Goal: Task Accomplishment & Management: Manage account settings

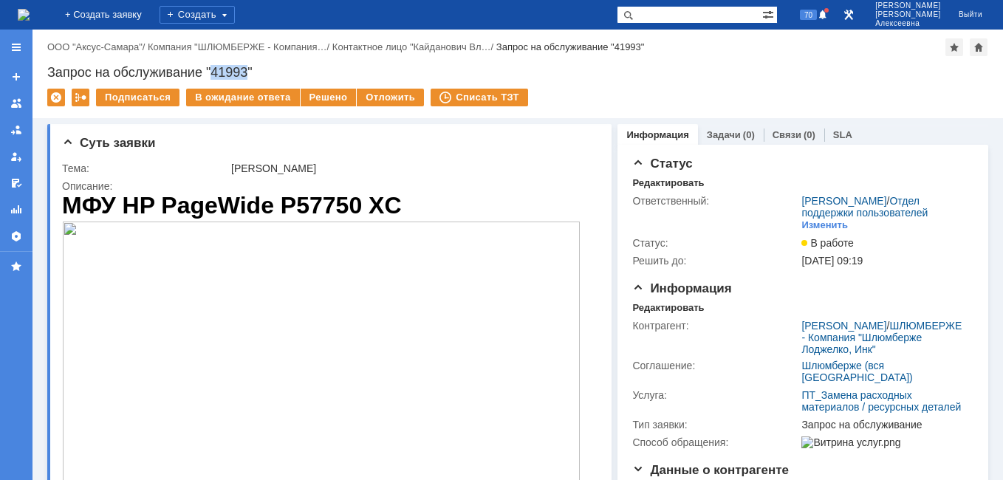
drag, startPoint x: 248, startPoint y: 70, endPoint x: 215, endPoint y: 75, distance: 32.8
click at [215, 75] on div "Запрос на обслуживание "41993"" at bounding box center [517, 72] width 941 height 15
copy div "41993"
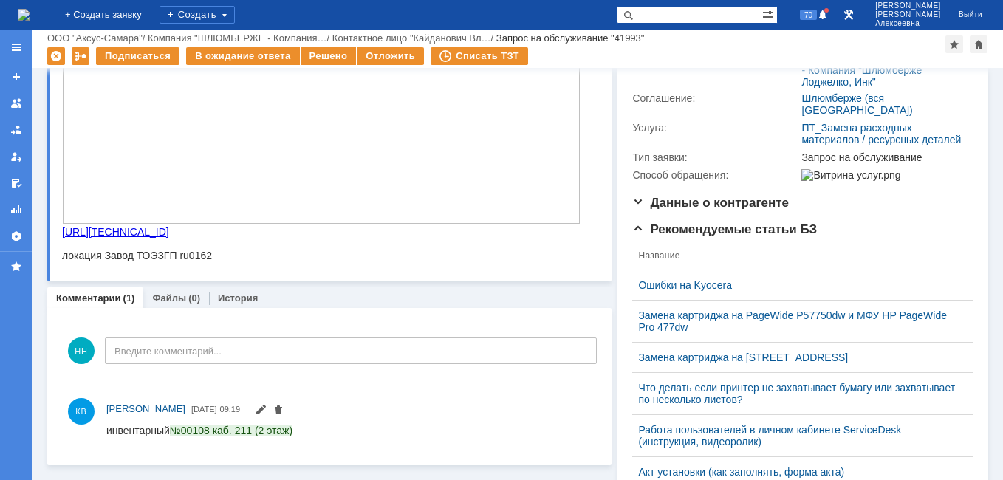
scroll to position [222, 0]
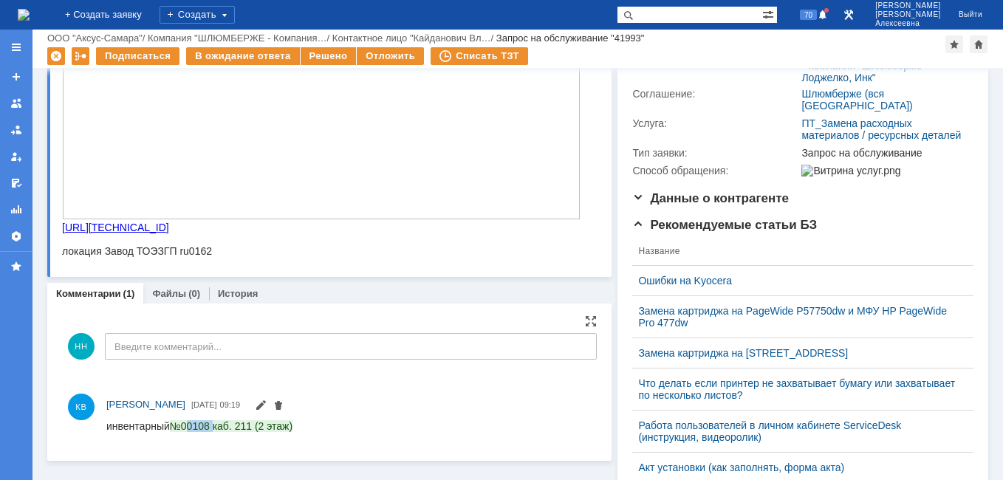
drag, startPoint x: 214, startPoint y: 426, endPoint x: 190, endPoint y: 426, distance: 23.6
click at [190, 426] on span "№00108 каб. 211 (2 этаж)" at bounding box center [231, 426] width 123 height 12
copy span "0108"
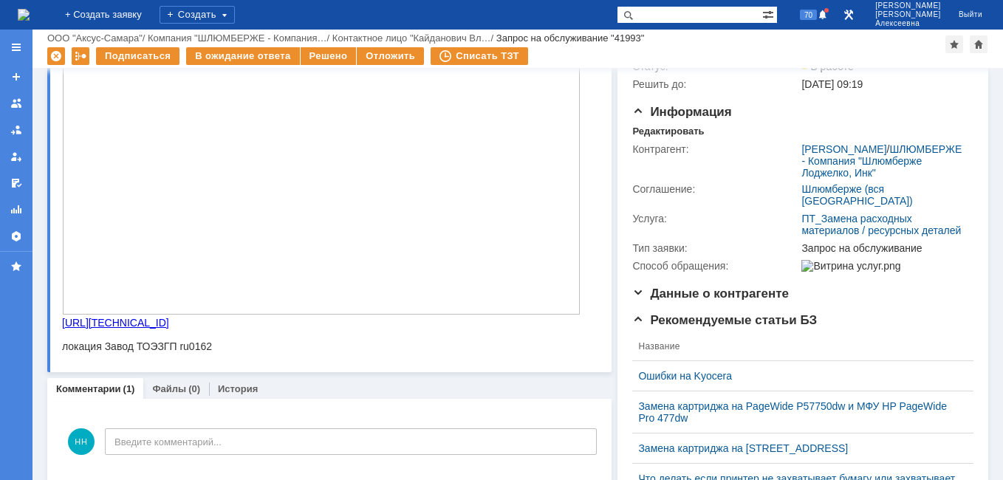
scroll to position [0, 0]
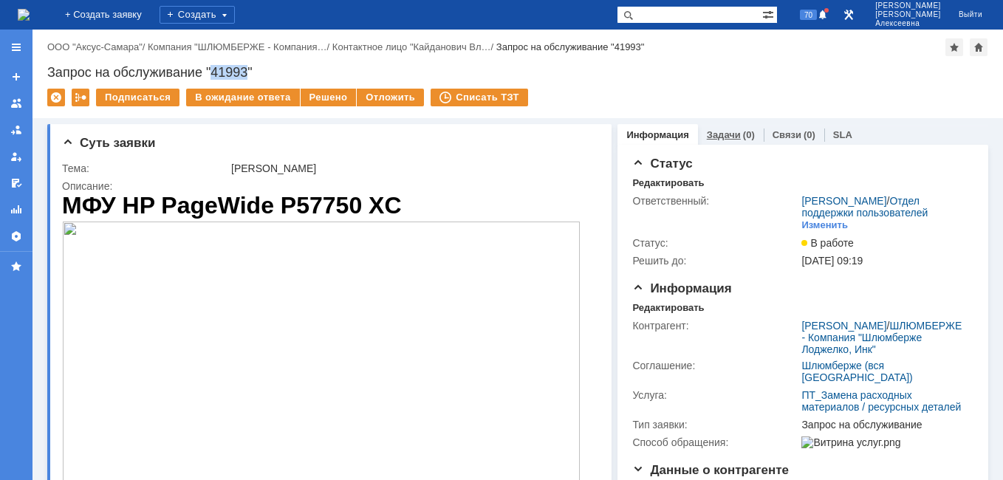
click at [722, 134] on link "Задачи" at bounding box center [724, 134] width 34 height 11
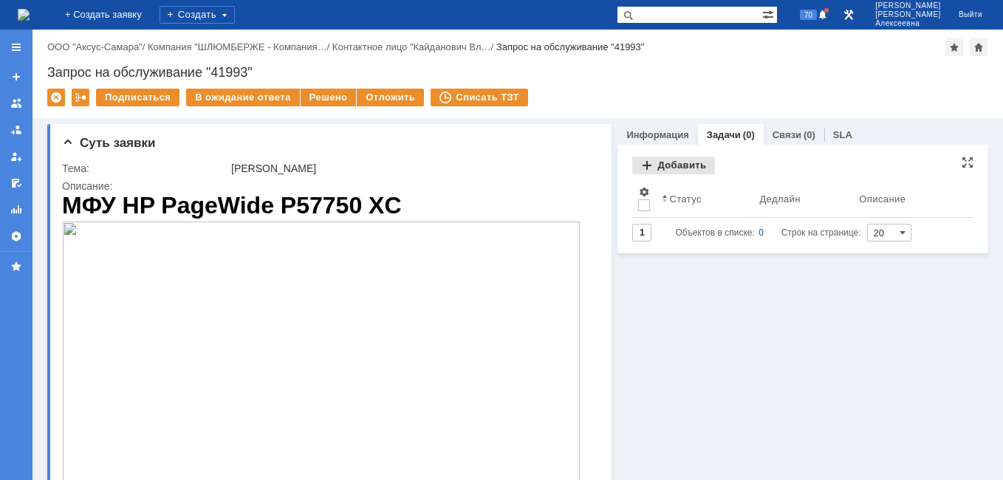
click at [655, 165] on div "Добавить" at bounding box center [673, 166] width 83 height 18
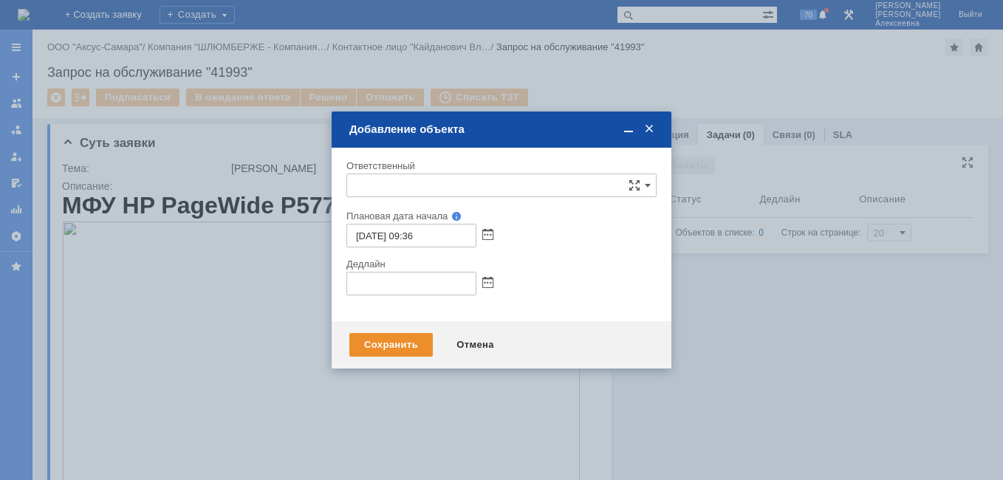
type input "[не указано]"
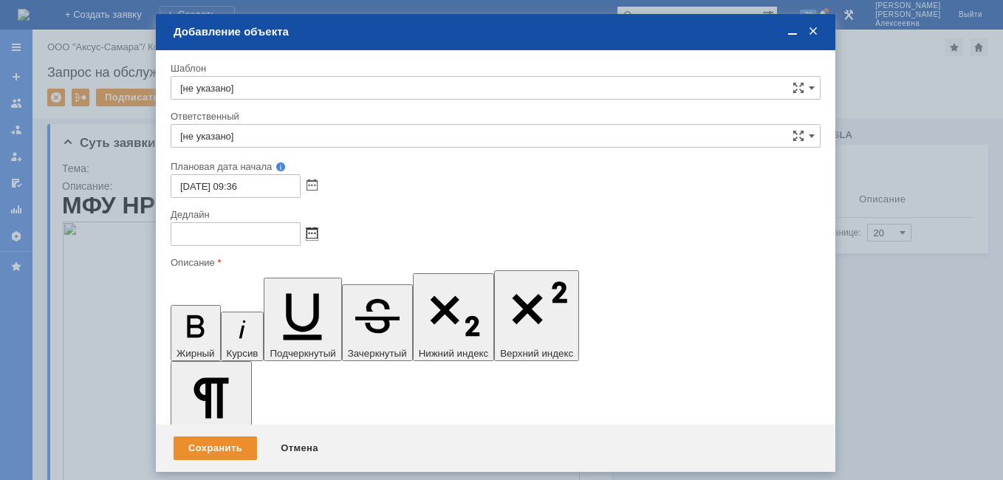
click at [311, 232] on span at bounding box center [312, 234] width 11 height 12
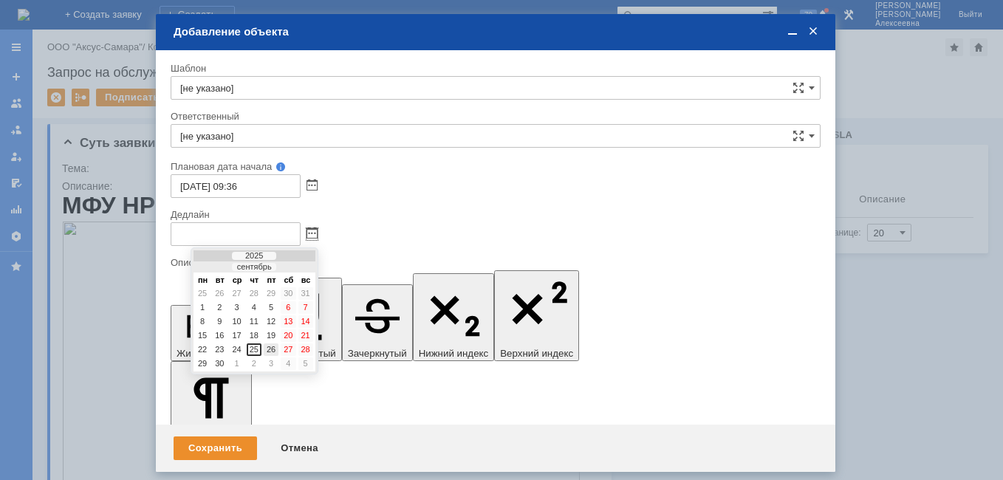
click at [276, 350] on div "26" at bounding box center [271, 350] width 15 height 13
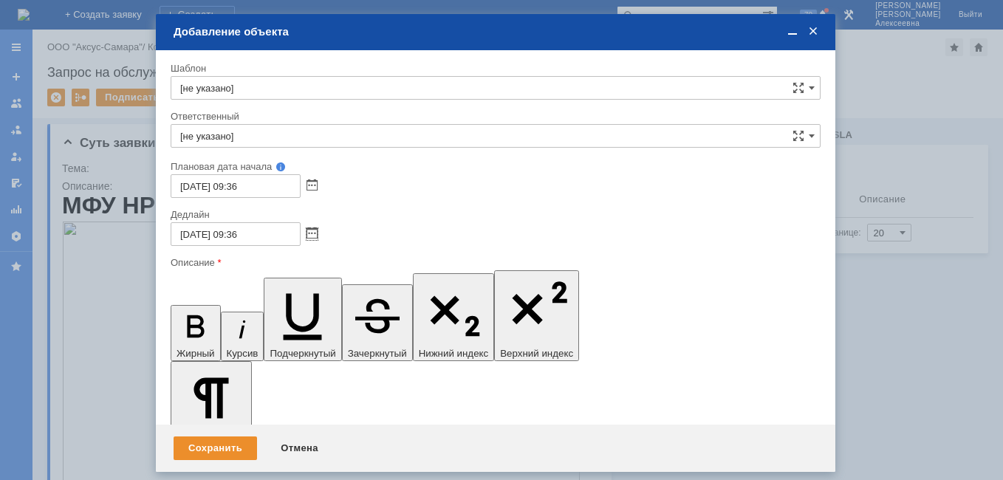
click at [238, 233] on input "26.09.2025 09:36" at bounding box center [236, 234] width 130 height 24
click at [240, 233] on input "26.09.2025 09:36" at bounding box center [236, 234] width 130 height 24
click at [258, 231] on input "26.09.2025 16:36" at bounding box center [236, 234] width 130 height 24
type input "26.09.2025 16:00"
click at [216, 129] on input "[не указано]" at bounding box center [496, 136] width 650 height 24
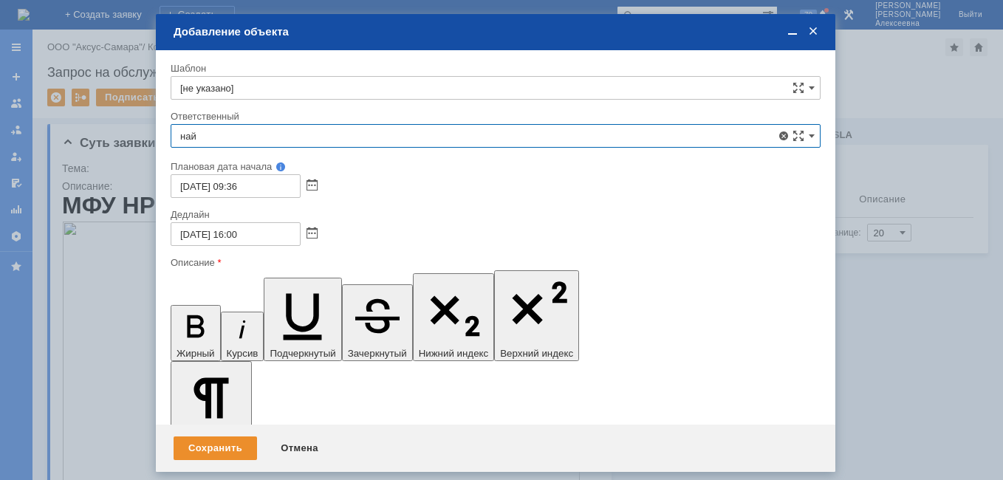
click at [253, 245] on span "[PERSON_NAME]" at bounding box center [495, 244] width 631 height 12
type input "[PERSON_NAME]"
click at [792, 30] on span at bounding box center [792, 31] width 15 height 13
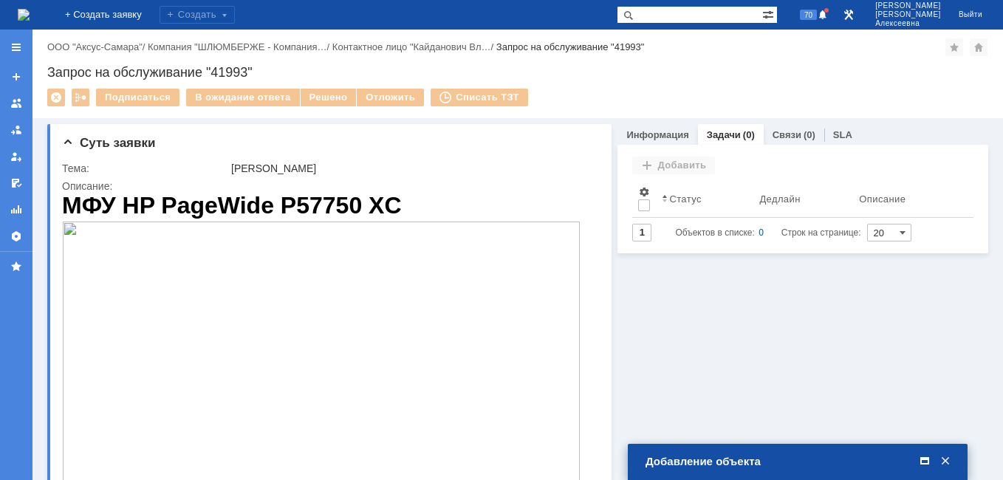
click at [922, 463] on span at bounding box center [925, 461] width 15 height 13
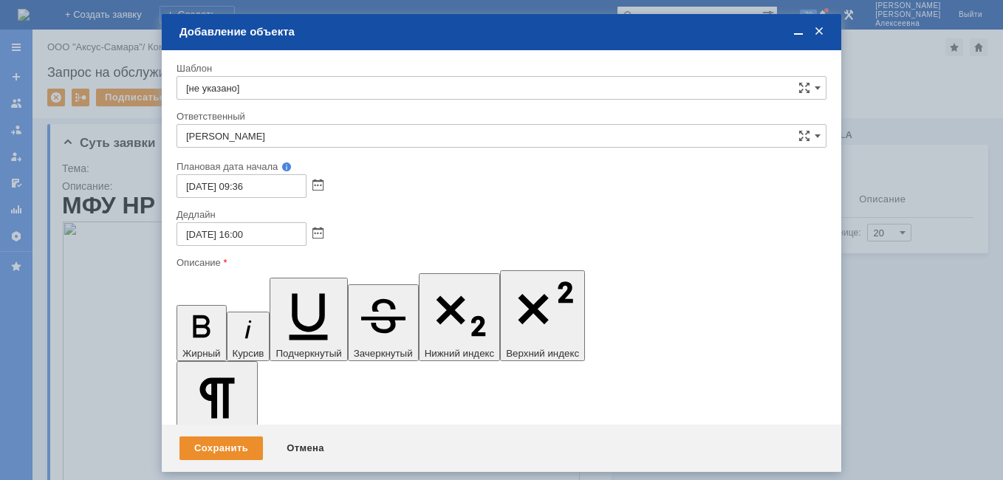
drag, startPoint x: 258, startPoint y: 4226, endPoint x: 188, endPoint y: 4227, distance: 70.2
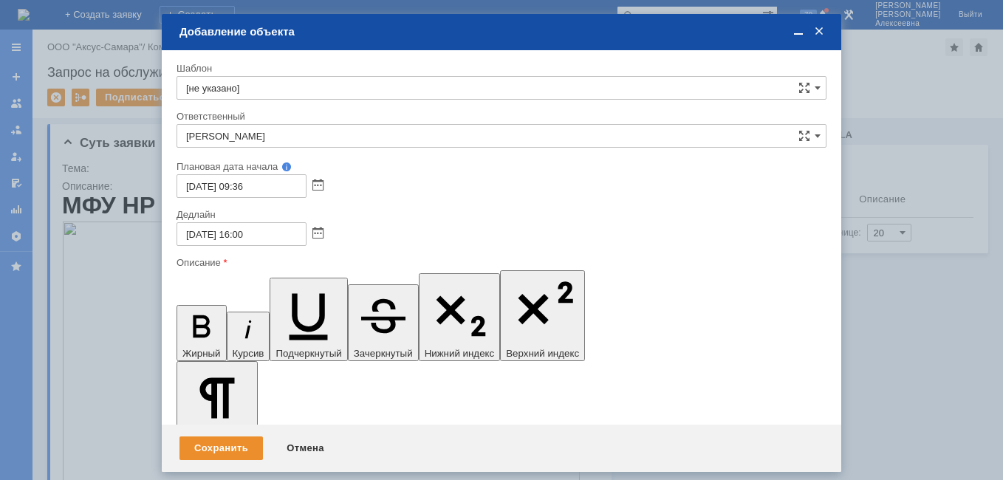
drag, startPoint x: 251, startPoint y: 4233, endPoint x: 187, endPoint y: 4220, distance: 65.5
click at [184, 307] on icon "button" at bounding box center [201, 326] width 38 height 38
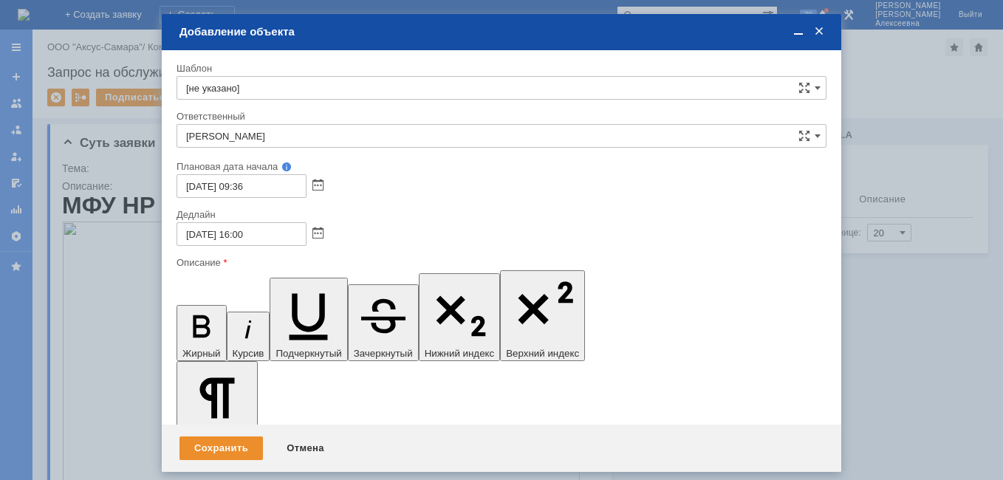
scroll to position [0, 5]
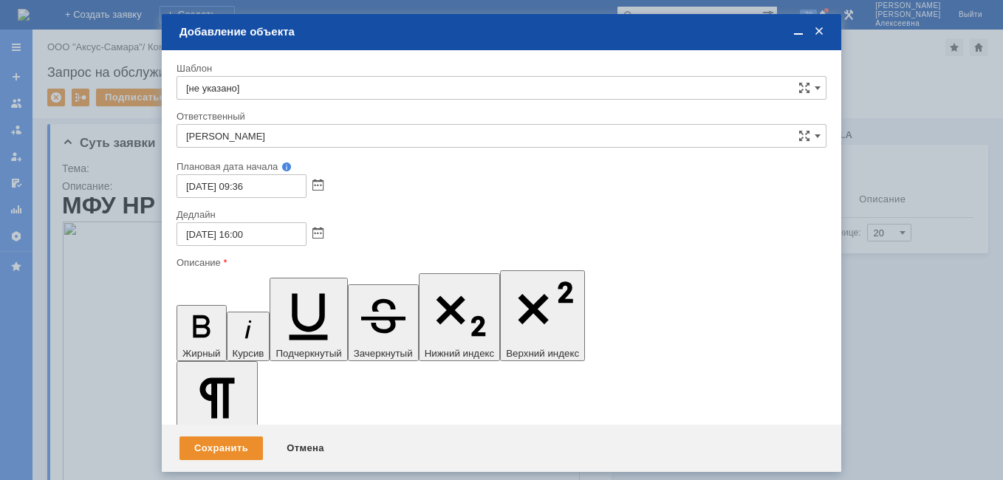
click at [802, 30] on span at bounding box center [798, 31] width 15 height 13
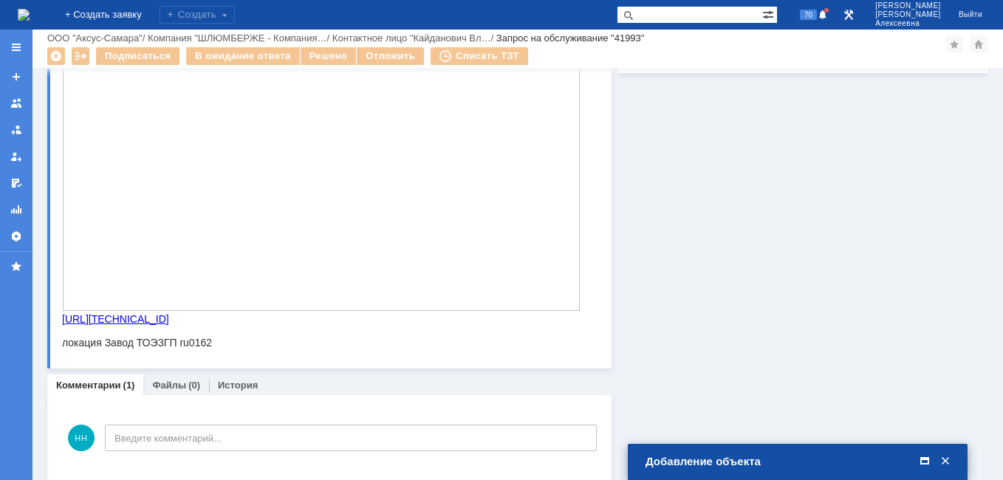
scroll to position [0, 0]
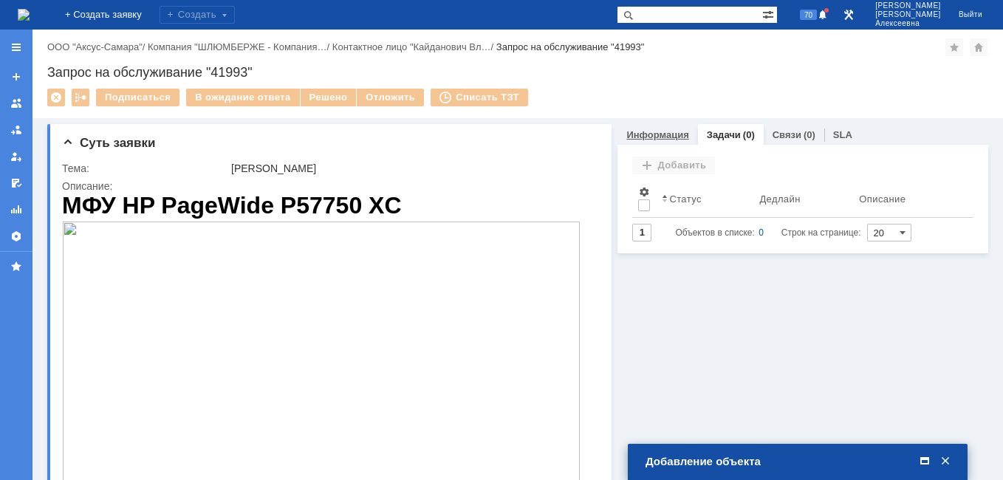
click at [636, 138] on link "Информация" at bounding box center [658, 134] width 62 height 11
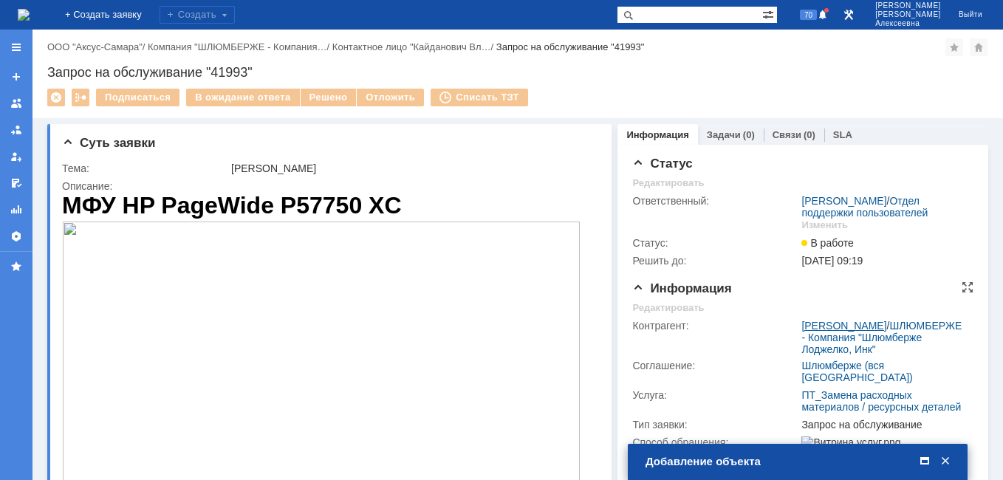
click at [844, 332] on link "Кайданович Владислав" at bounding box center [844, 326] width 85 height 12
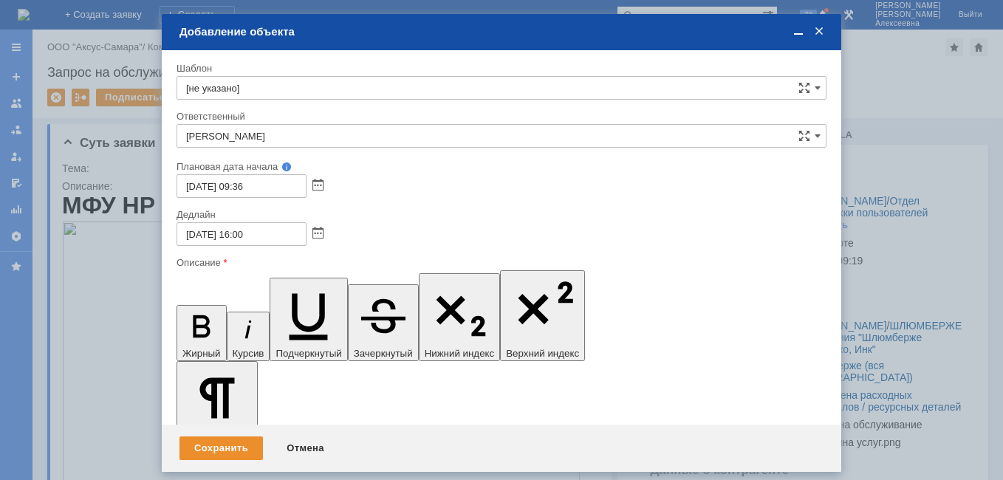
click at [214, 437] on div "Сохранить" at bounding box center [221, 449] width 83 height 24
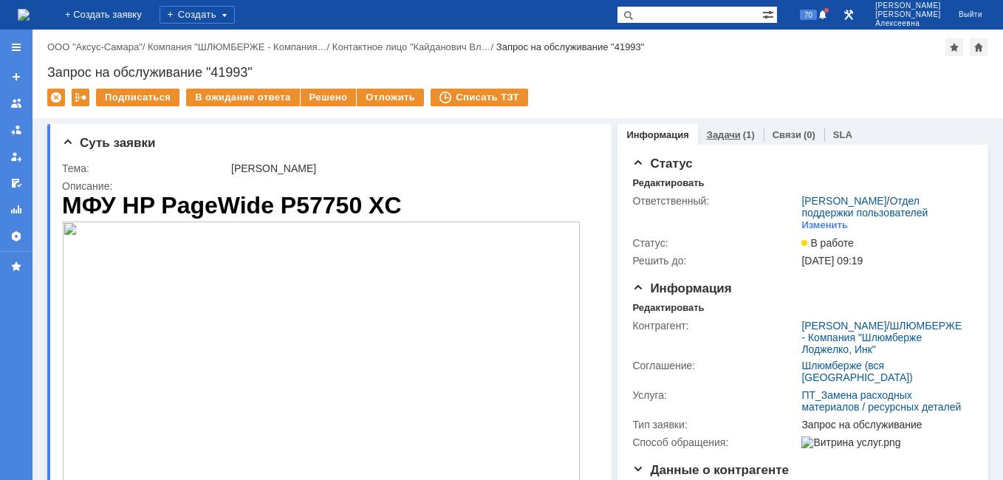
click at [713, 137] on link "Задачи" at bounding box center [724, 134] width 34 height 11
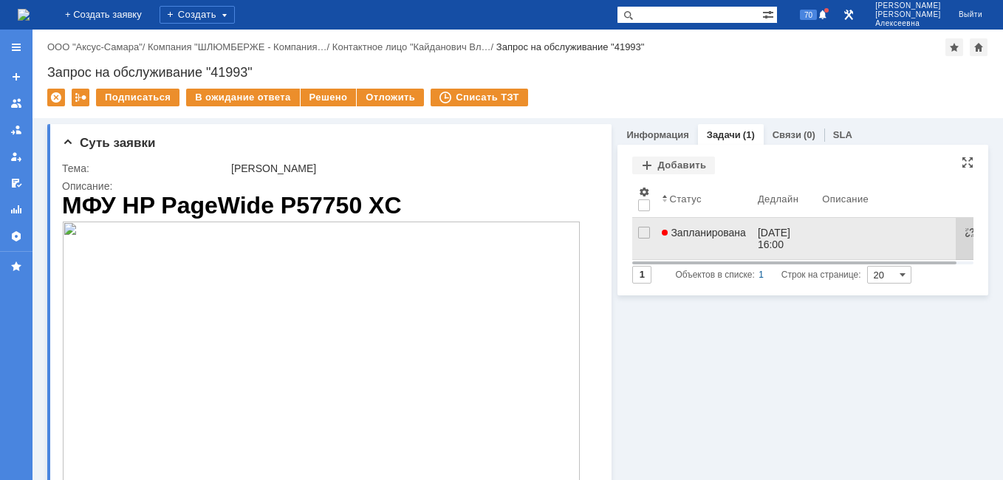
click at [707, 242] on link "Запланирована" at bounding box center [704, 238] width 96 height 41
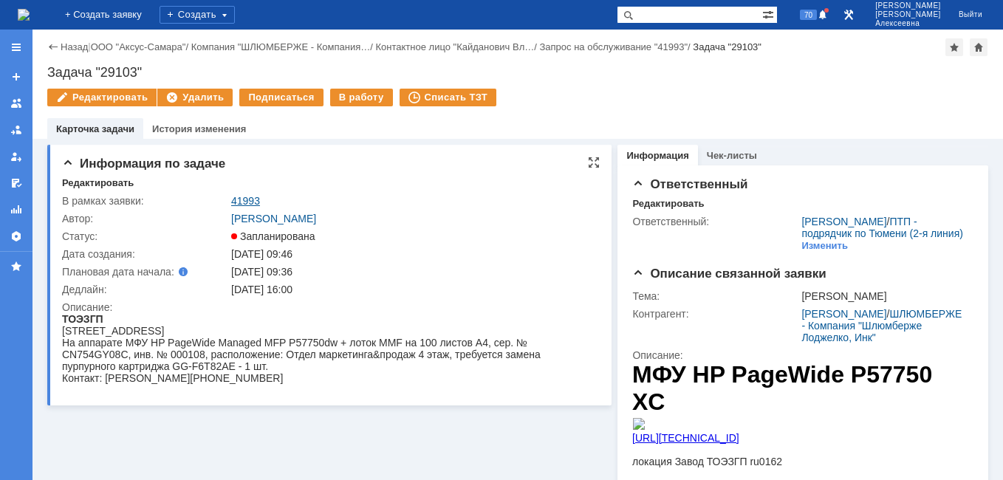
click at [250, 197] on link "41993" at bounding box center [245, 201] width 29 height 12
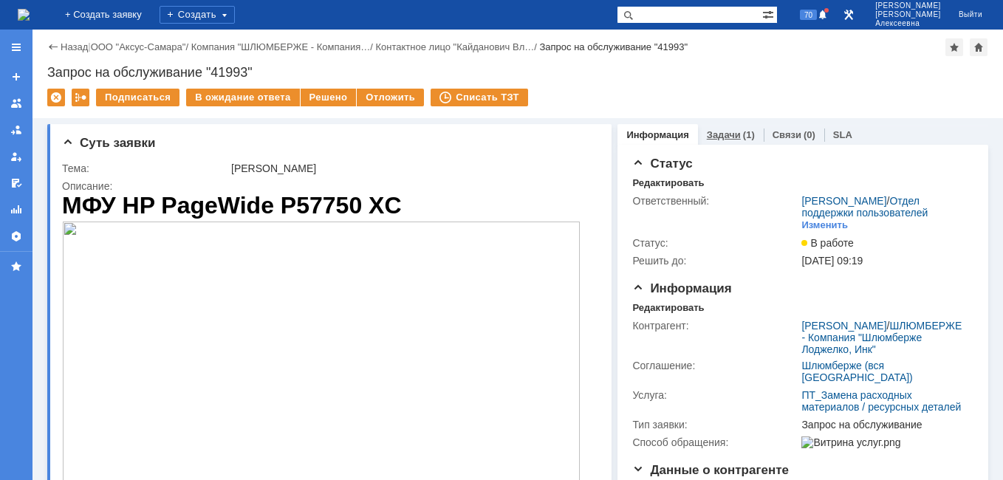
click at [715, 134] on link "Задачи" at bounding box center [724, 134] width 34 height 11
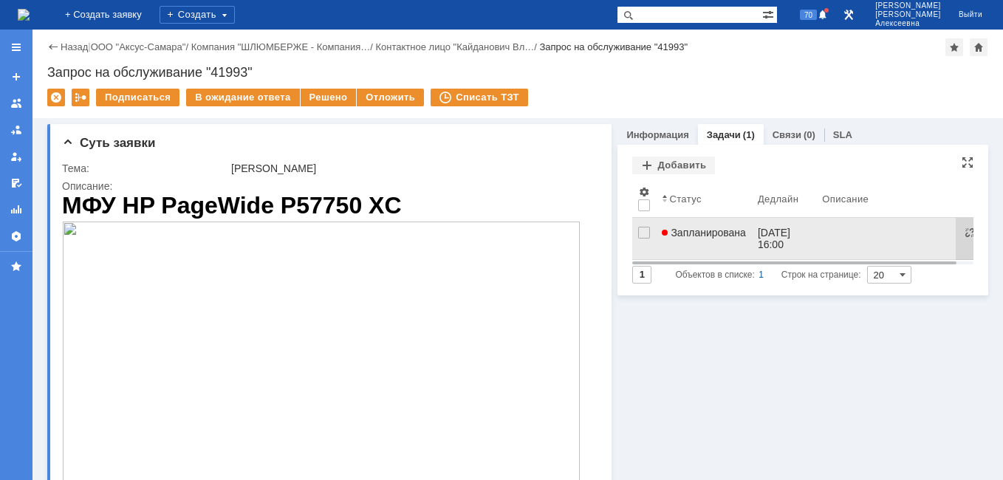
click at [714, 243] on link "Запланирована" at bounding box center [704, 238] width 96 height 41
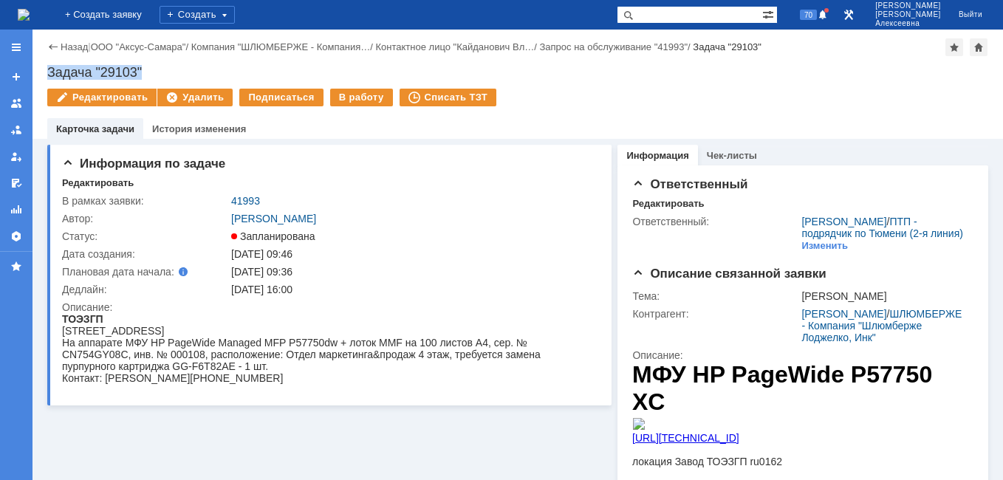
drag, startPoint x: 154, startPoint y: 69, endPoint x: 45, endPoint y: 70, distance: 109.4
click at [45, 70] on div "Назад | ООО "Аксус-Самара" / Компания "ШЛЮМБЕРЖЕ - Компания… / Контактное лицо …" at bounding box center [518, 84] width 971 height 109
copy div "Задача "29103""
click at [690, 7] on input "text" at bounding box center [690, 15] width 146 height 18
type input "41981"
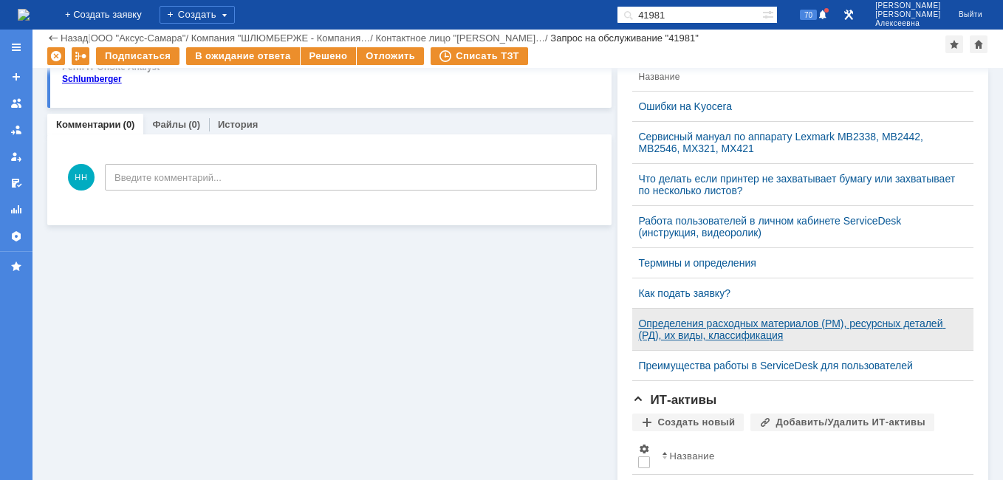
scroll to position [513, 0]
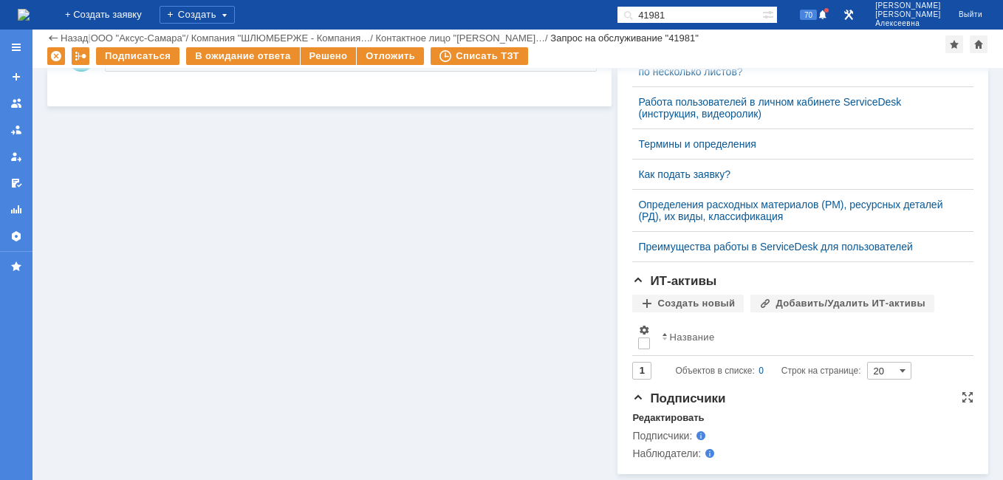
click at [641, 411] on div "Подписчики Редактировать Подписчики: Наблюдатели:" at bounding box center [802, 433] width 341 height 83
click at [646, 425] on div "Подписчики: Наблюдатели:" at bounding box center [802, 443] width 341 height 38
drag, startPoint x: 646, startPoint y: 425, endPoint x: 644, endPoint y: 415, distance: 10.0
click at [644, 415] on div "Редактировать" at bounding box center [668, 418] width 72 height 12
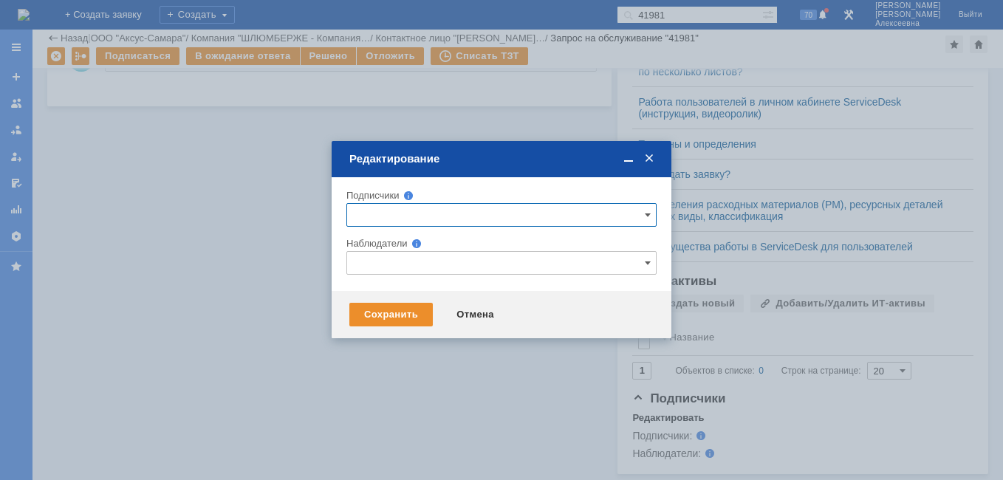
click at [395, 216] on input "text" at bounding box center [502, 215] width 310 height 24
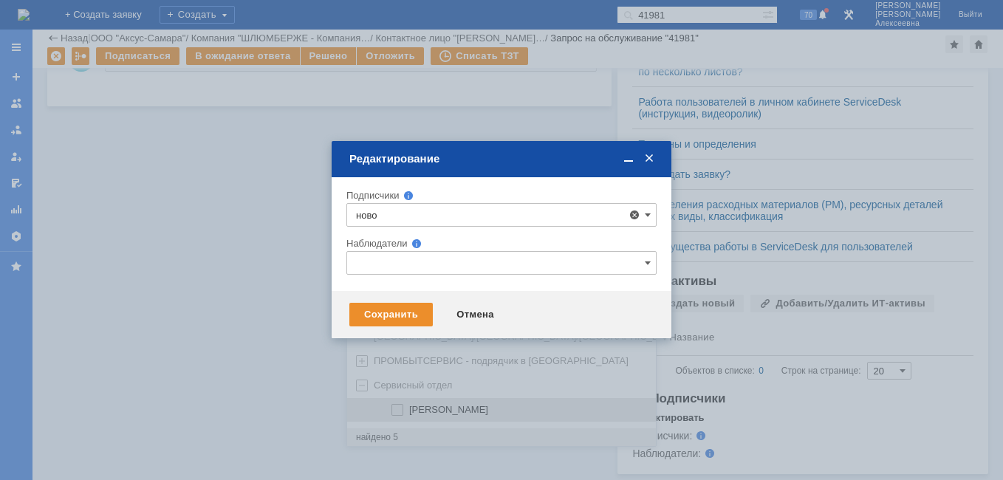
click at [487, 408] on span "[PERSON_NAME]" at bounding box center [448, 409] width 79 height 11
click at [403, 408] on input "[PERSON_NAME]" at bounding box center [399, 411] width 10 height 10
type input "[PERSON_NAME]"
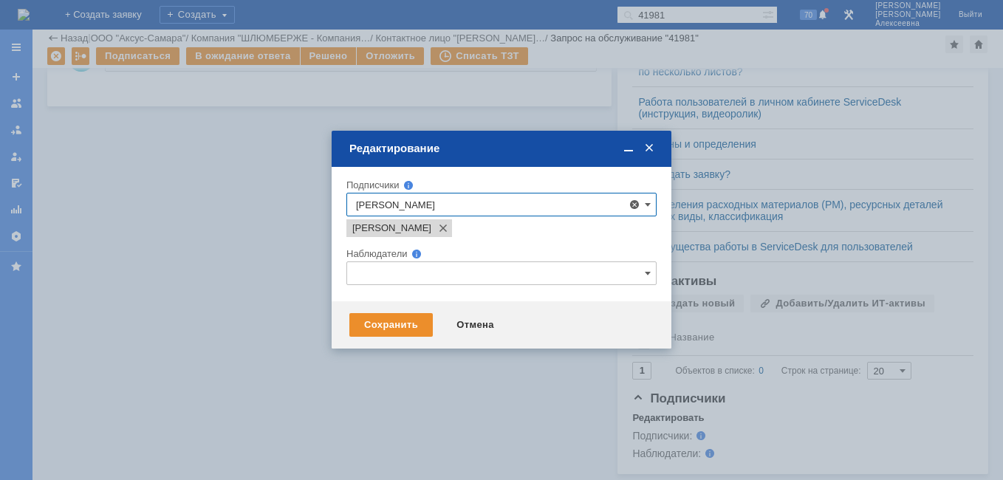
click at [212, 420] on div at bounding box center [501, 240] width 1003 height 480
click at [416, 321] on div "Сохранить" at bounding box center [390, 325] width 83 height 24
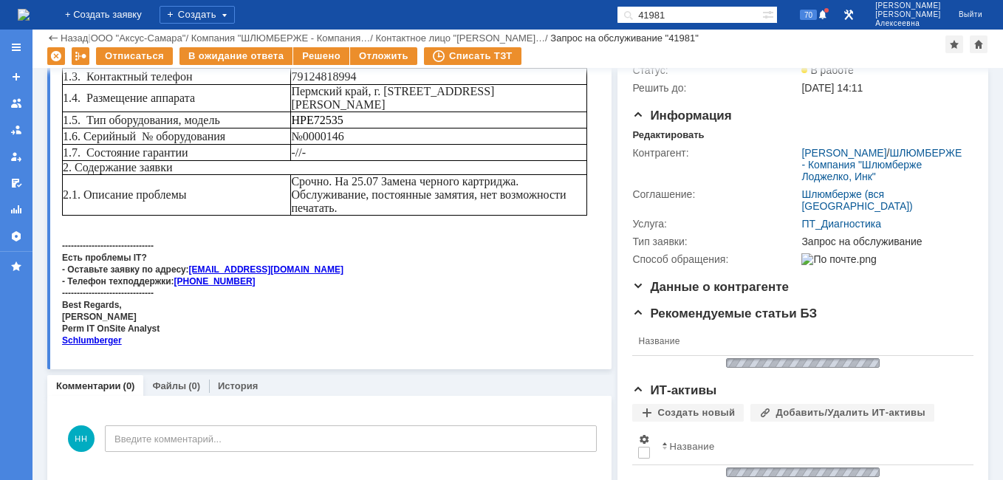
scroll to position [0, 0]
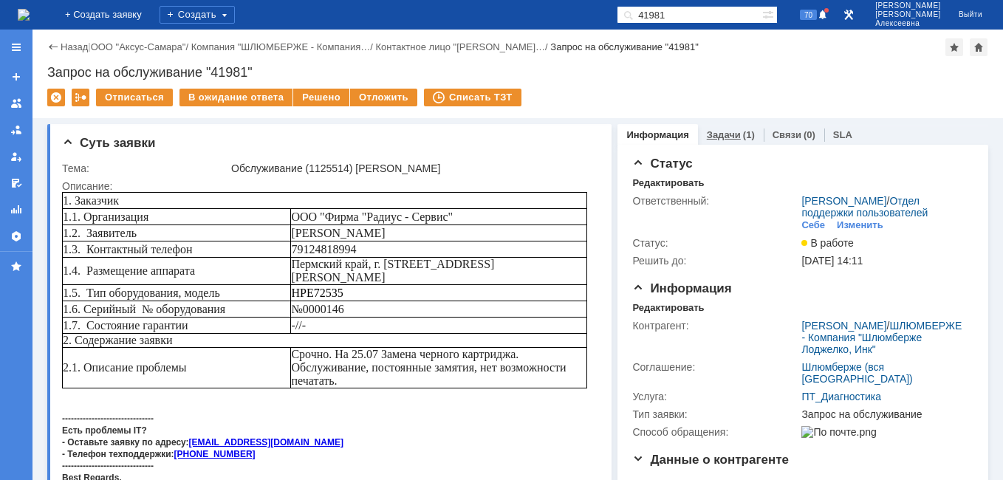
click at [721, 134] on link "Задачи" at bounding box center [724, 134] width 34 height 11
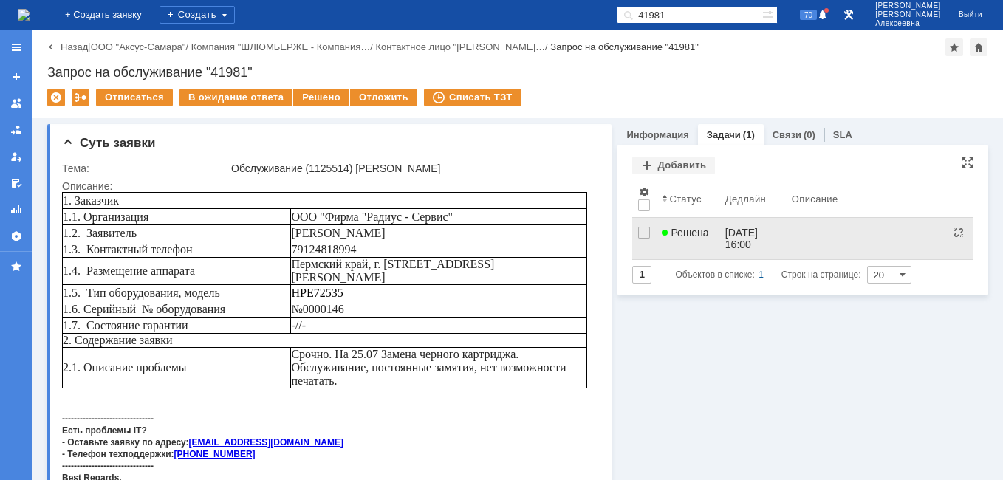
click at [693, 231] on span "Решена" at bounding box center [685, 233] width 47 height 12
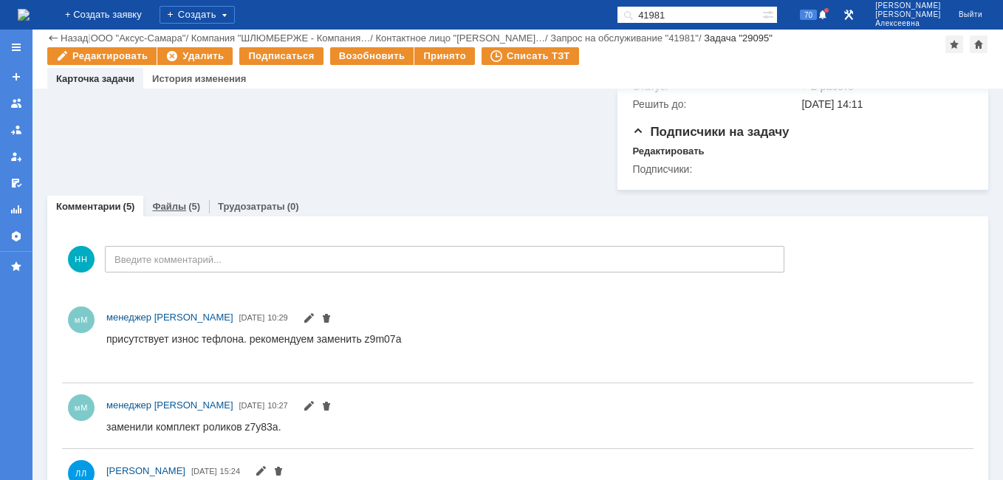
click at [157, 201] on link "Файлы" at bounding box center [169, 206] width 34 height 11
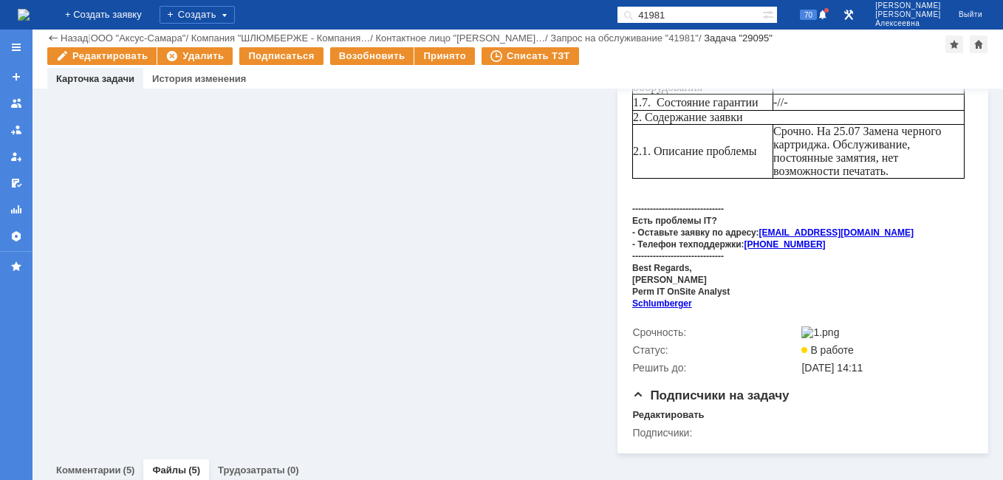
scroll to position [636, 0]
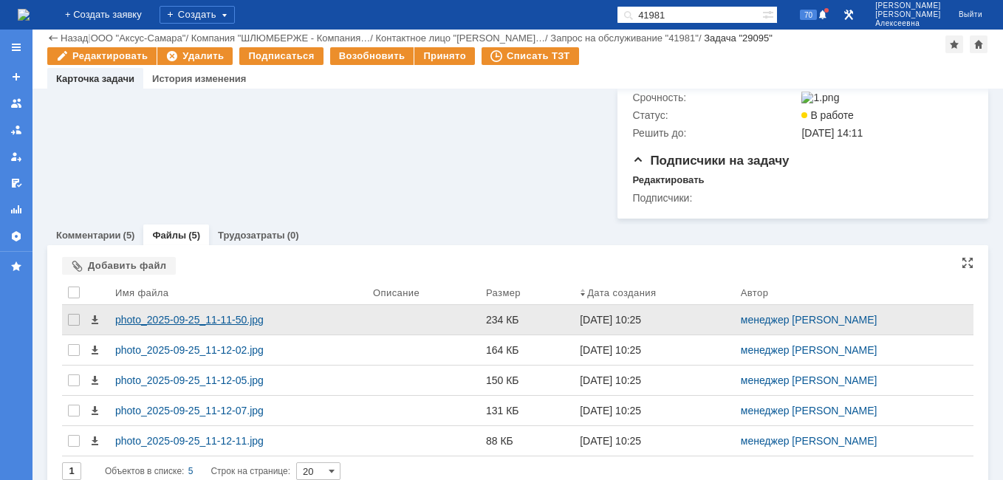
click at [176, 314] on div "photo_2025-09-25_11-11-50.jpg" at bounding box center [238, 320] width 246 height 12
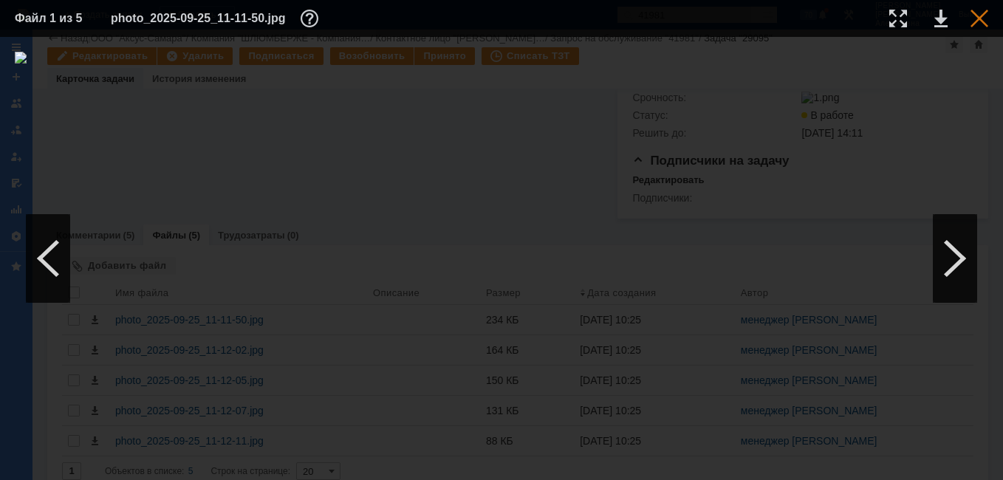
click at [977, 16] on div at bounding box center [980, 19] width 18 height 18
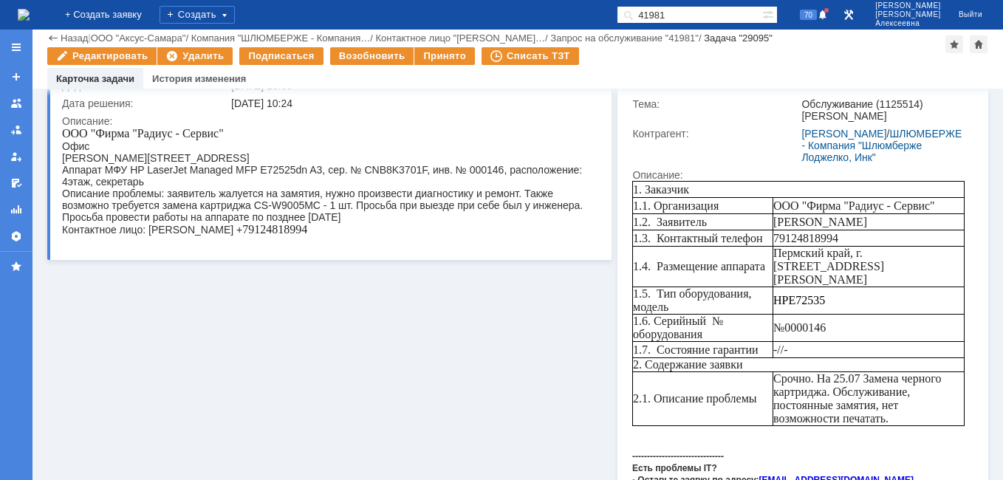
scroll to position [0, 0]
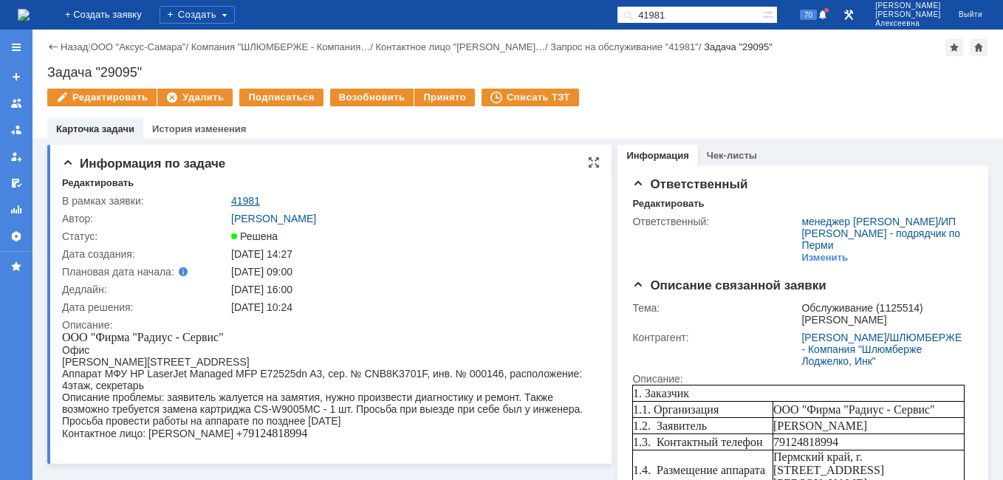
click at [243, 199] on link "41981" at bounding box center [245, 201] width 29 height 12
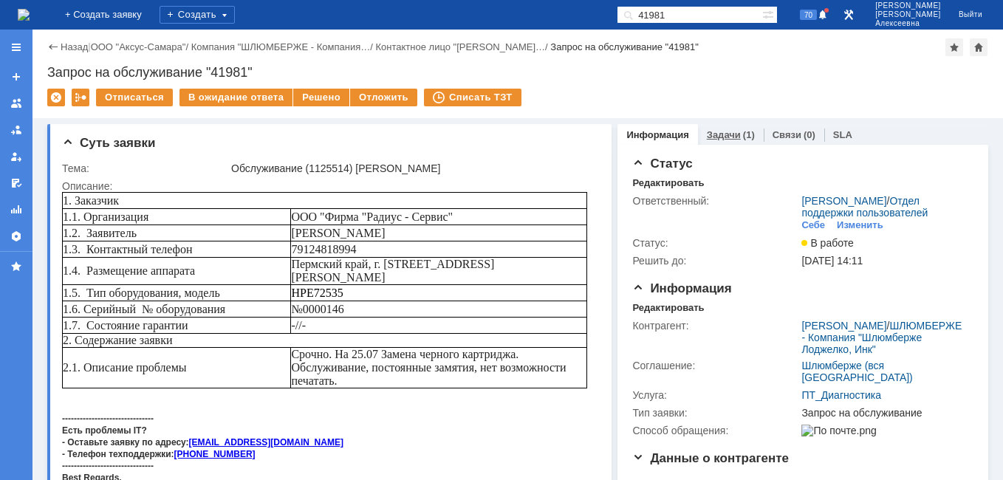
click at [717, 137] on link "Задачи" at bounding box center [724, 134] width 34 height 11
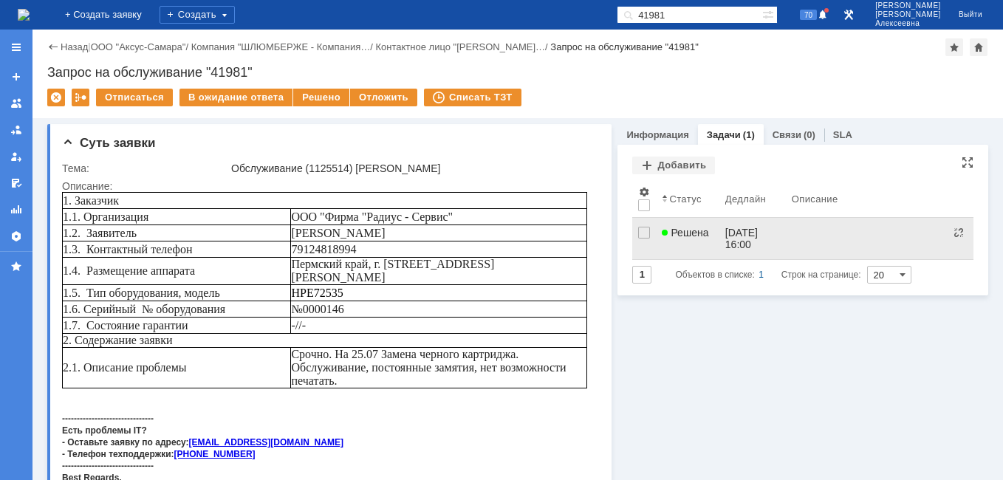
click at [697, 236] on span "Решена" at bounding box center [685, 233] width 47 height 12
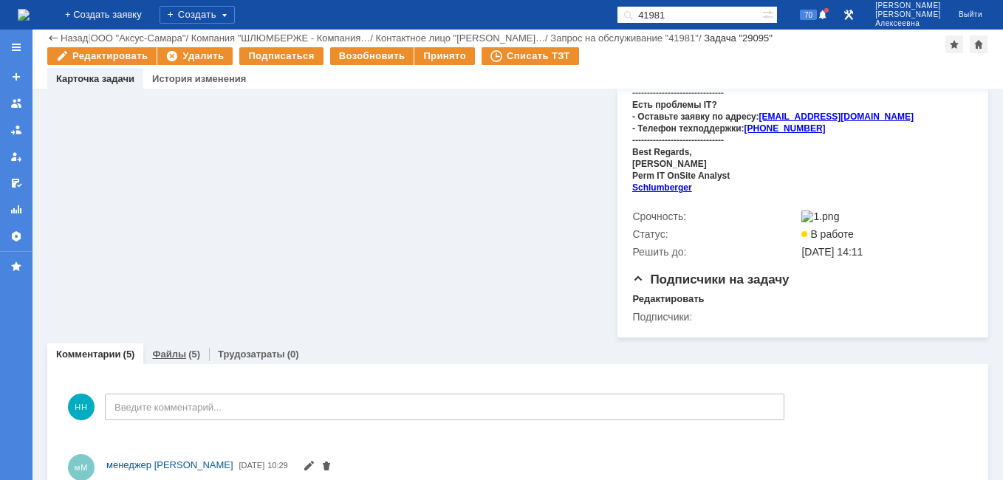
click at [166, 349] on link "Файлы" at bounding box center [169, 354] width 34 height 11
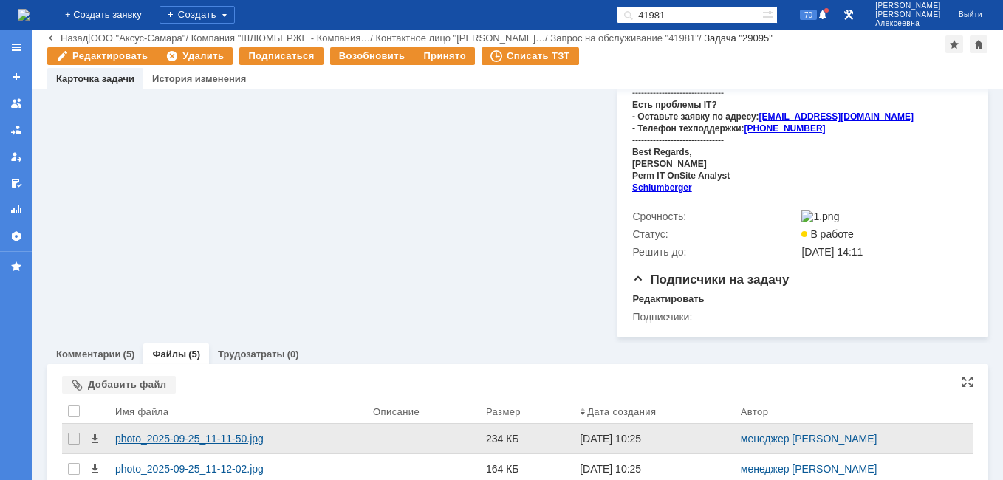
click at [157, 433] on div "photo_2025-09-25_11-11-50.jpg" at bounding box center [238, 439] width 246 height 12
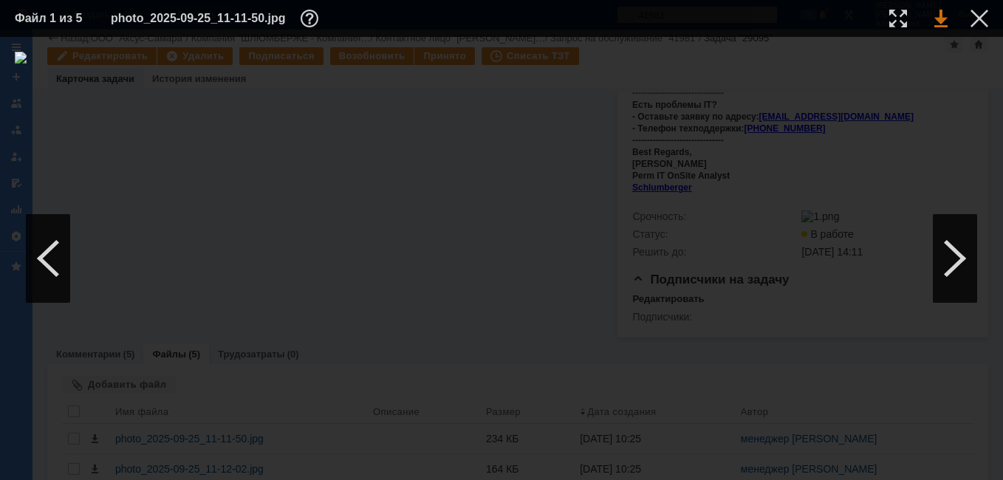
click at [942, 15] on link at bounding box center [941, 19] width 13 height 18
click at [983, 21] on div at bounding box center [980, 19] width 18 height 18
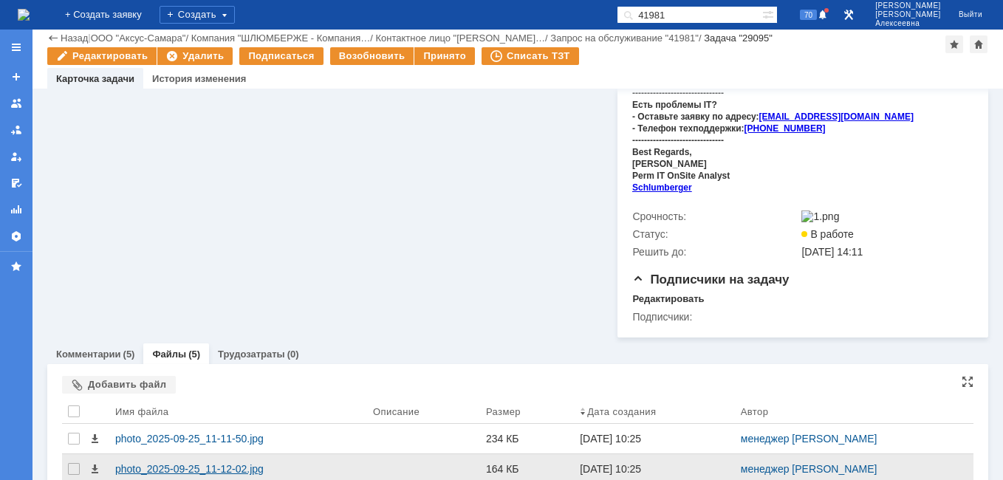
click at [159, 463] on div "photo_2025-09-25_11-12-02.jpg" at bounding box center [238, 469] width 246 height 12
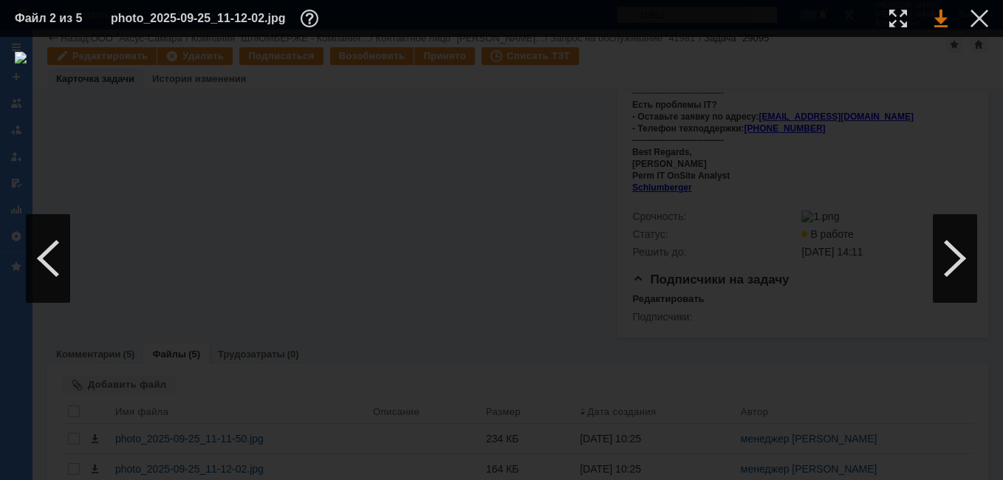
click at [939, 15] on link at bounding box center [941, 19] width 13 height 18
click at [944, 280] on div at bounding box center [955, 258] width 44 height 89
click at [944, 281] on div at bounding box center [955, 258] width 44 height 89
click at [977, 21] on div at bounding box center [980, 19] width 18 height 18
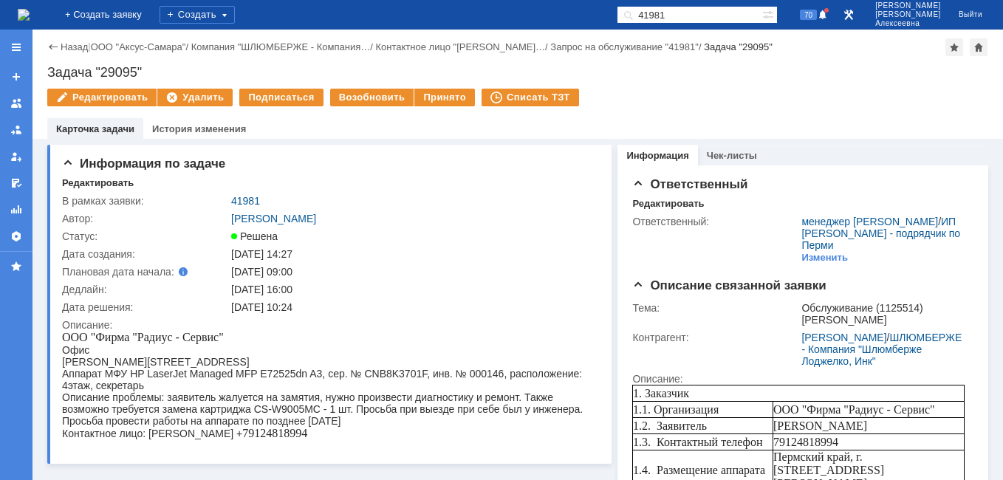
click at [245, 202] on link "41981" at bounding box center [245, 201] width 29 height 12
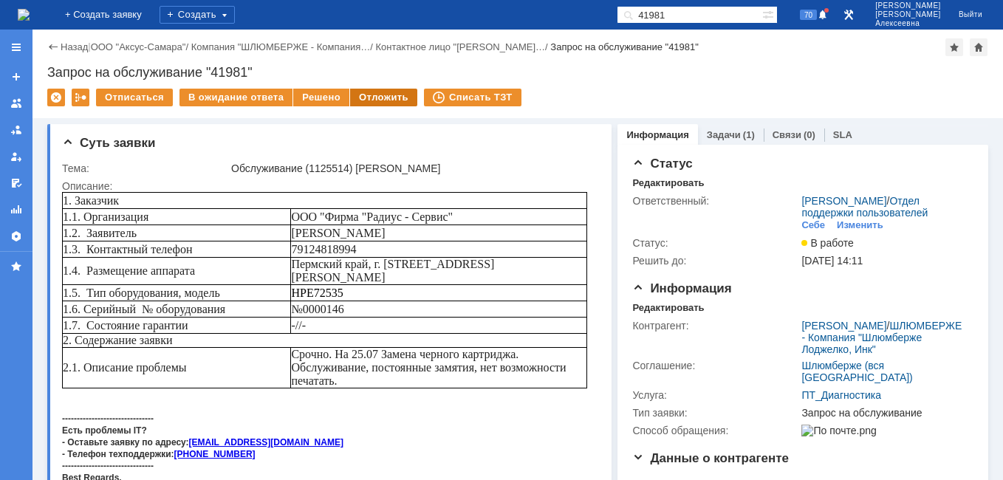
click at [377, 95] on div "Отложить" at bounding box center [383, 98] width 67 height 18
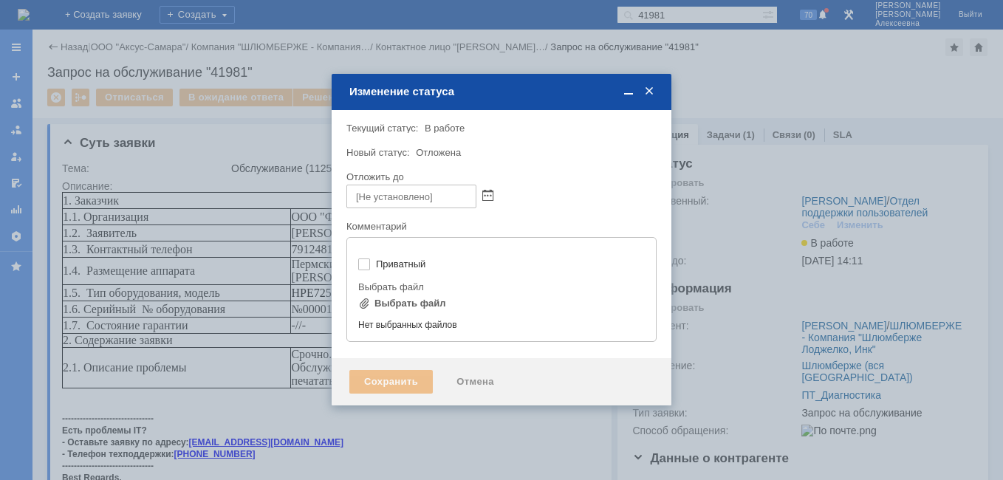
type input "[не указано]"
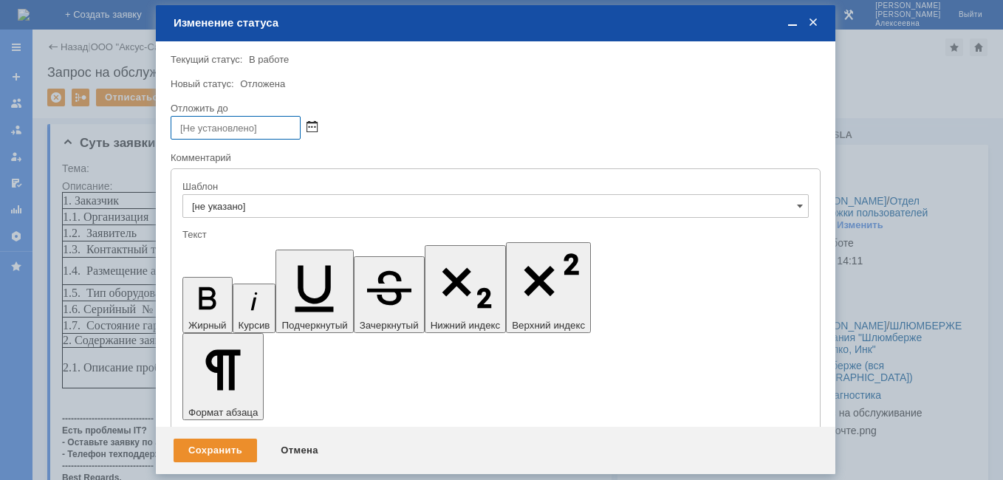
click at [310, 127] on span at bounding box center [312, 128] width 11 height 12
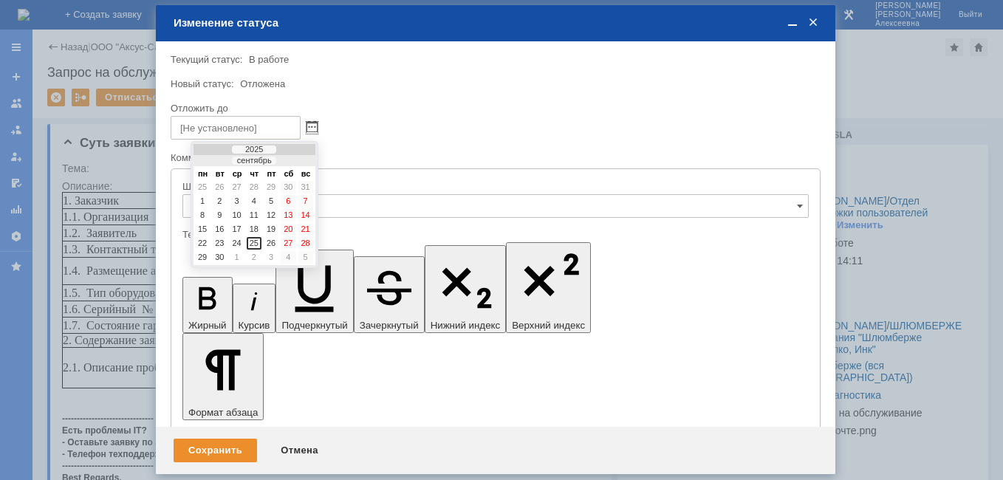
click at [297, 162] on div at bounding box center [297, 162] width 10 height 10
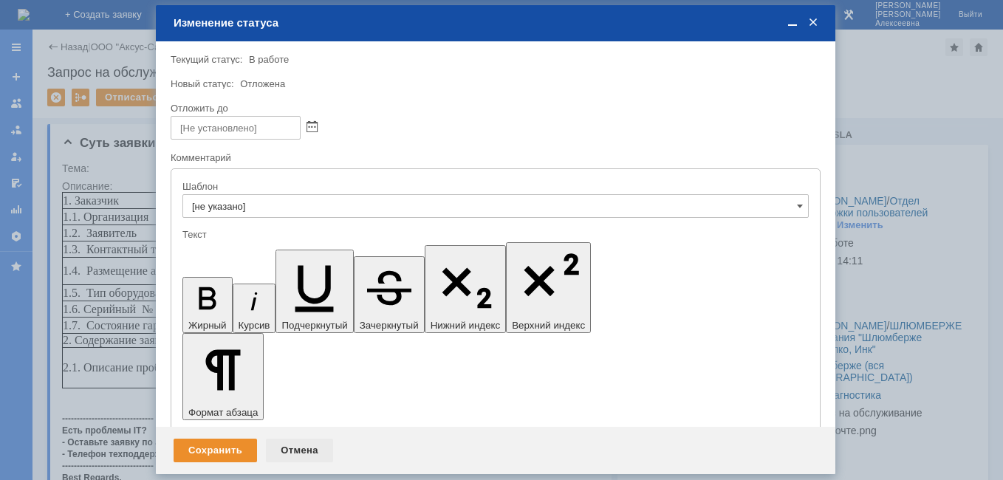
click at [303, 444] on div "Отмена" at bounding box center [299, 451] width 67 height 24
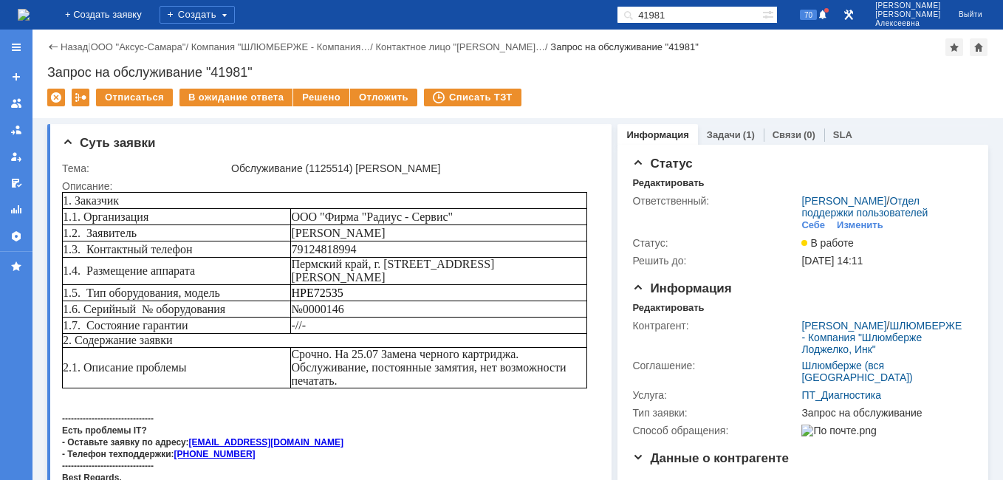
click at [30, 14] on img at bounding box center [24, 15] width 12 height 12
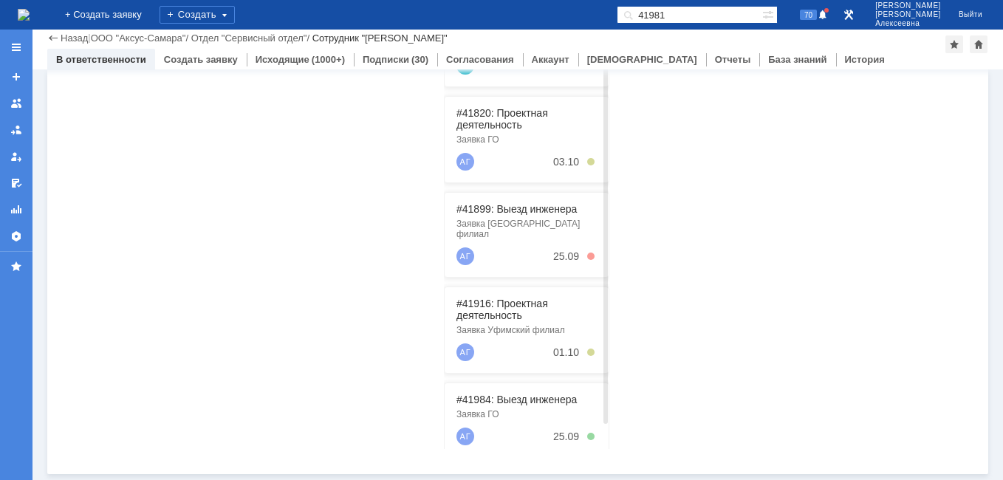
scroll to position [33, 0]
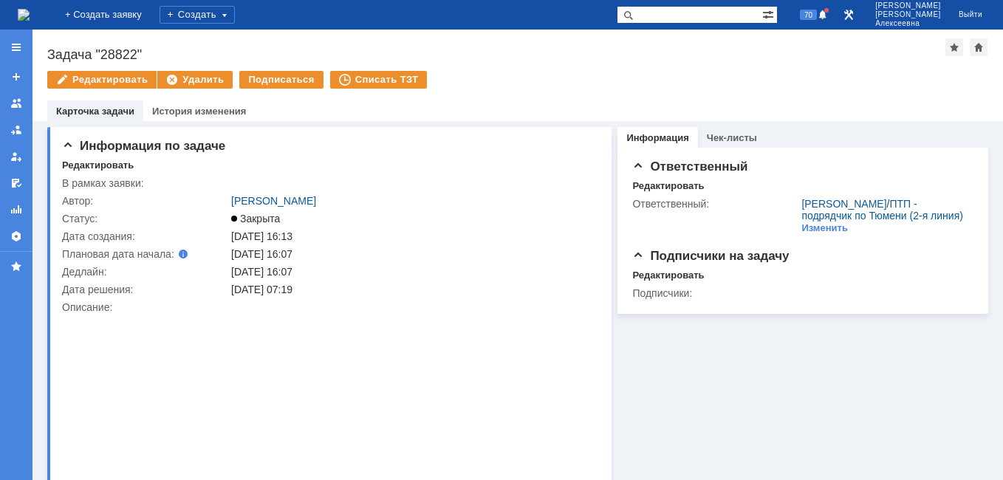
click at [30, 18] on img at bounding box center [24, 15] width 12 height 12
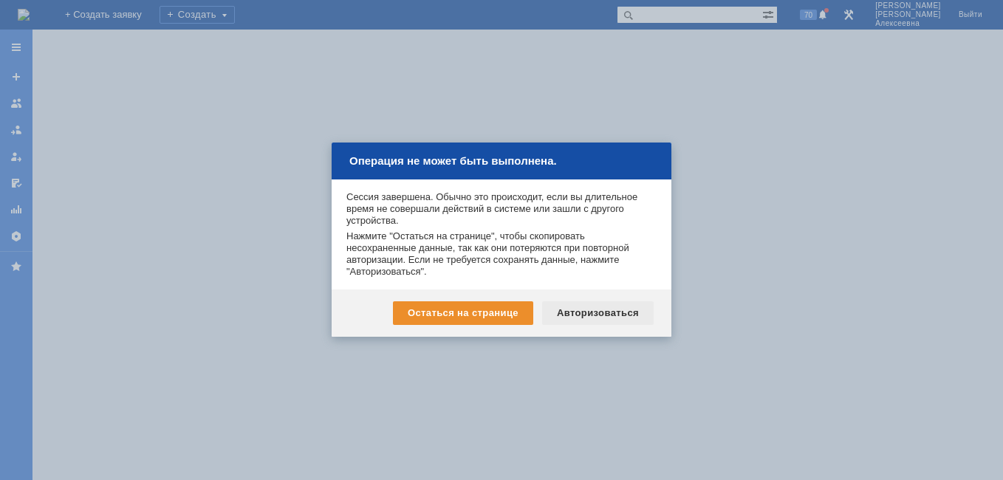
click at [596, 323] on div "Авторизоваться" at bounding box center [598, 313] width 112 height 24
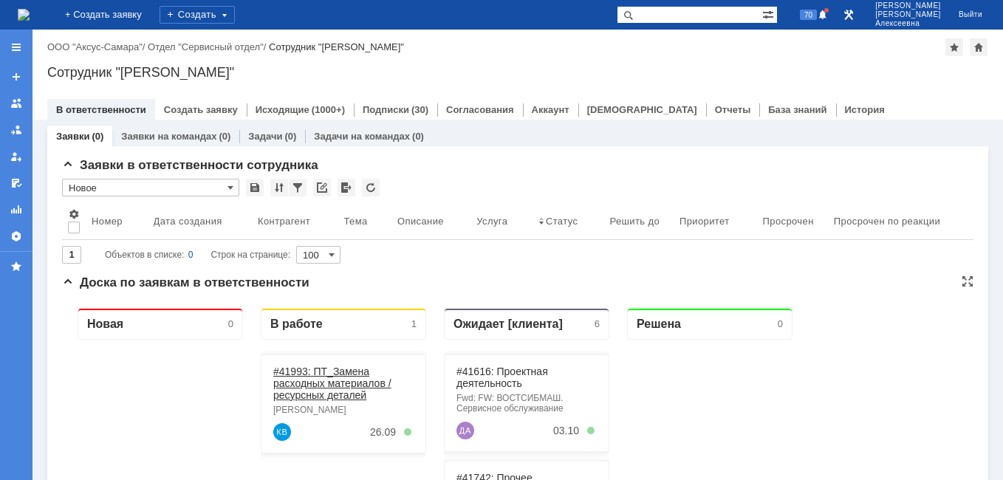
click at [332, 385] on link "#41993: ПТ_Замена расходных материалов / ресурсных деталей" at bounding box center [332, 383] width 118 height 35
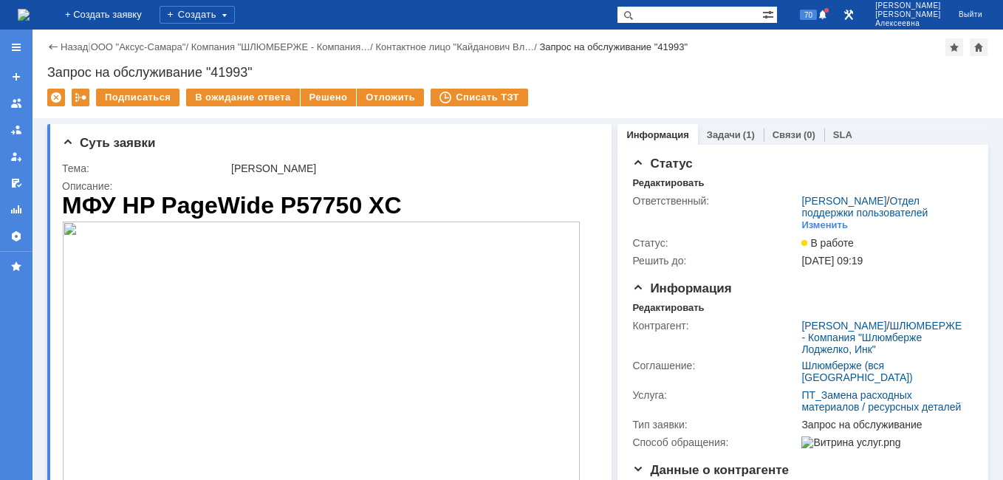
click at [28, 20] on img at bounding box center [24, 15] width 12 height 12
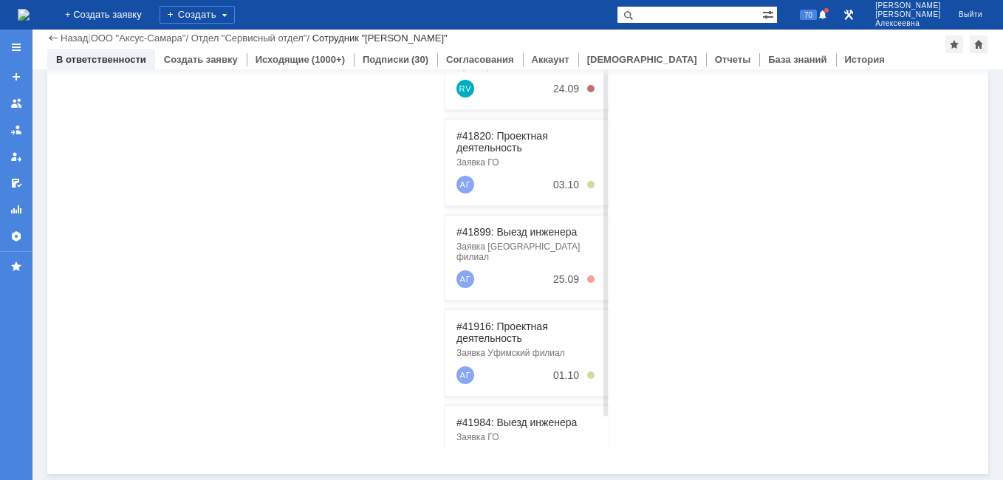
scroll to position [229, 0]
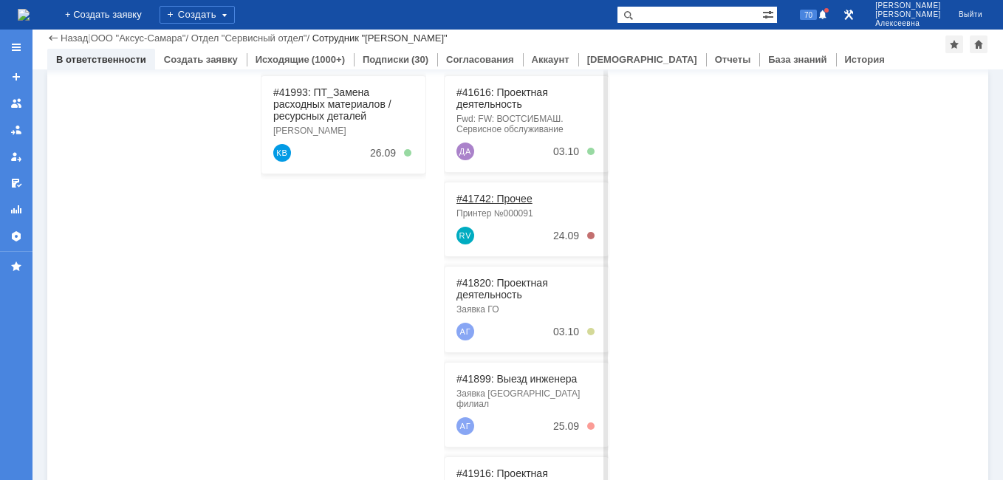
click at [512, 204] on link "#41742: Прочее" at bounding box center [495, 199] width 76 height 12
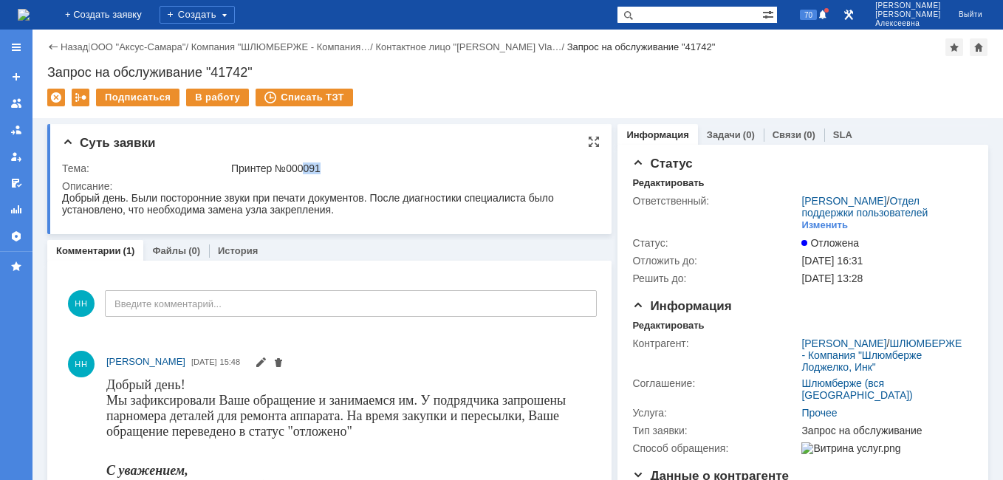
drag, startPoint x: 327, startPoint y: 168, endPoint x: 301, endPoint y: 171, distance: 26.8
click at [301, 171] on div "Принтер №000091" at bounding box center [411, 169] width 361 height 12
drag, startPoint x: 301, startPoint y: 171, endPoint x: 311, endPoint y: 165, distance: 12.3
copy div "091"
